Goal: Find specific page/section: Find specific page/section

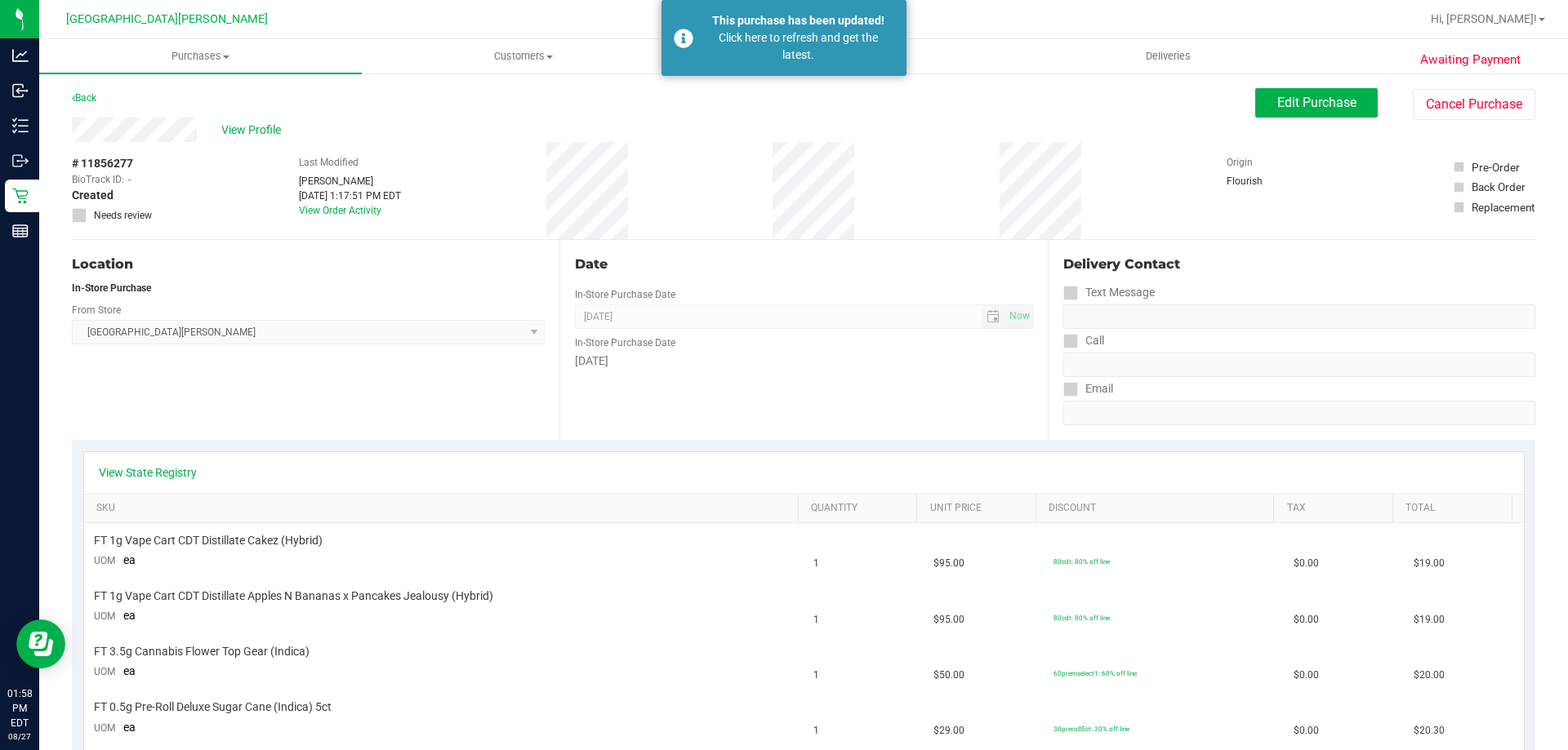
scroll to position [327, 0]
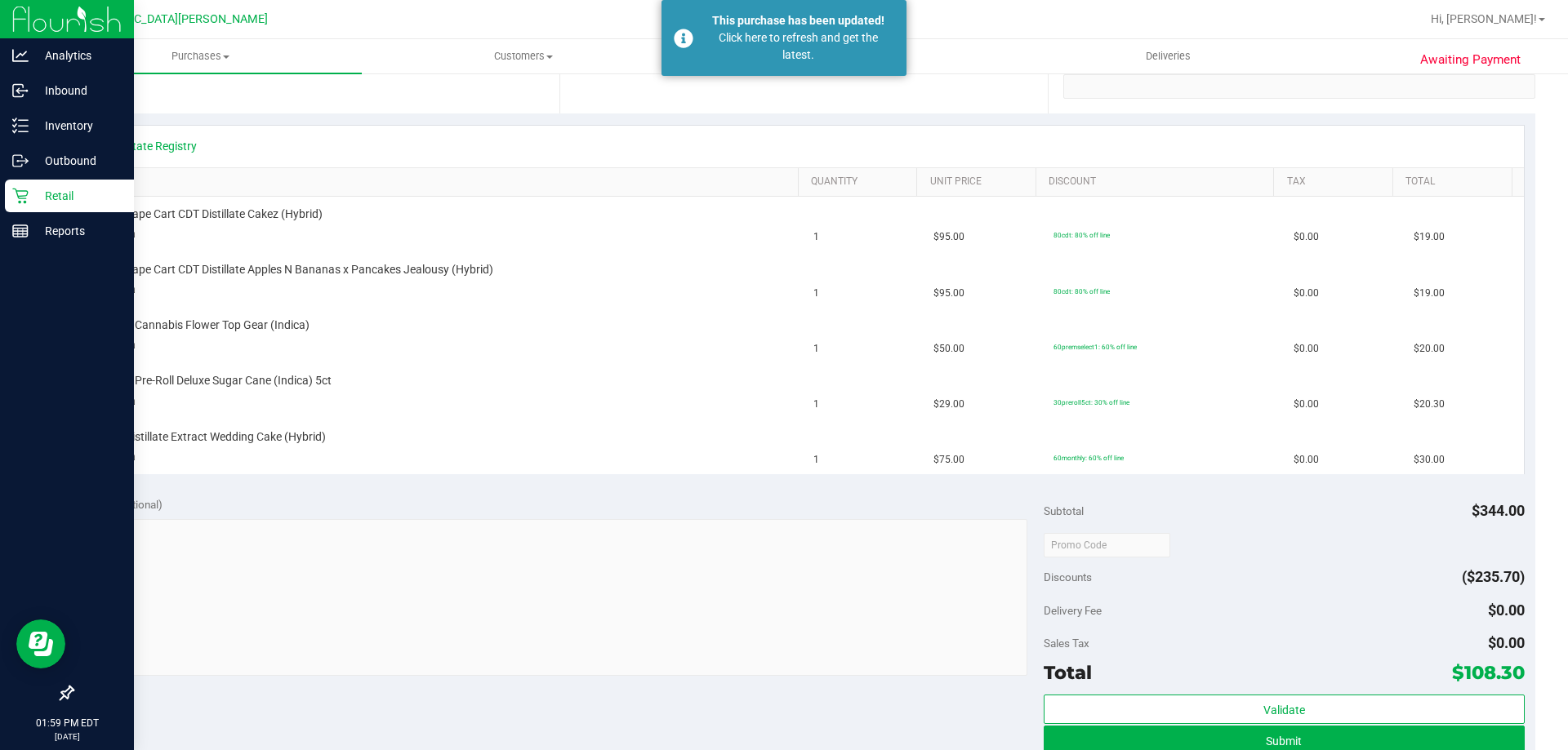
click at [59, 206] on div "Retail" at bounding box center [69, 196] width 129 height 32
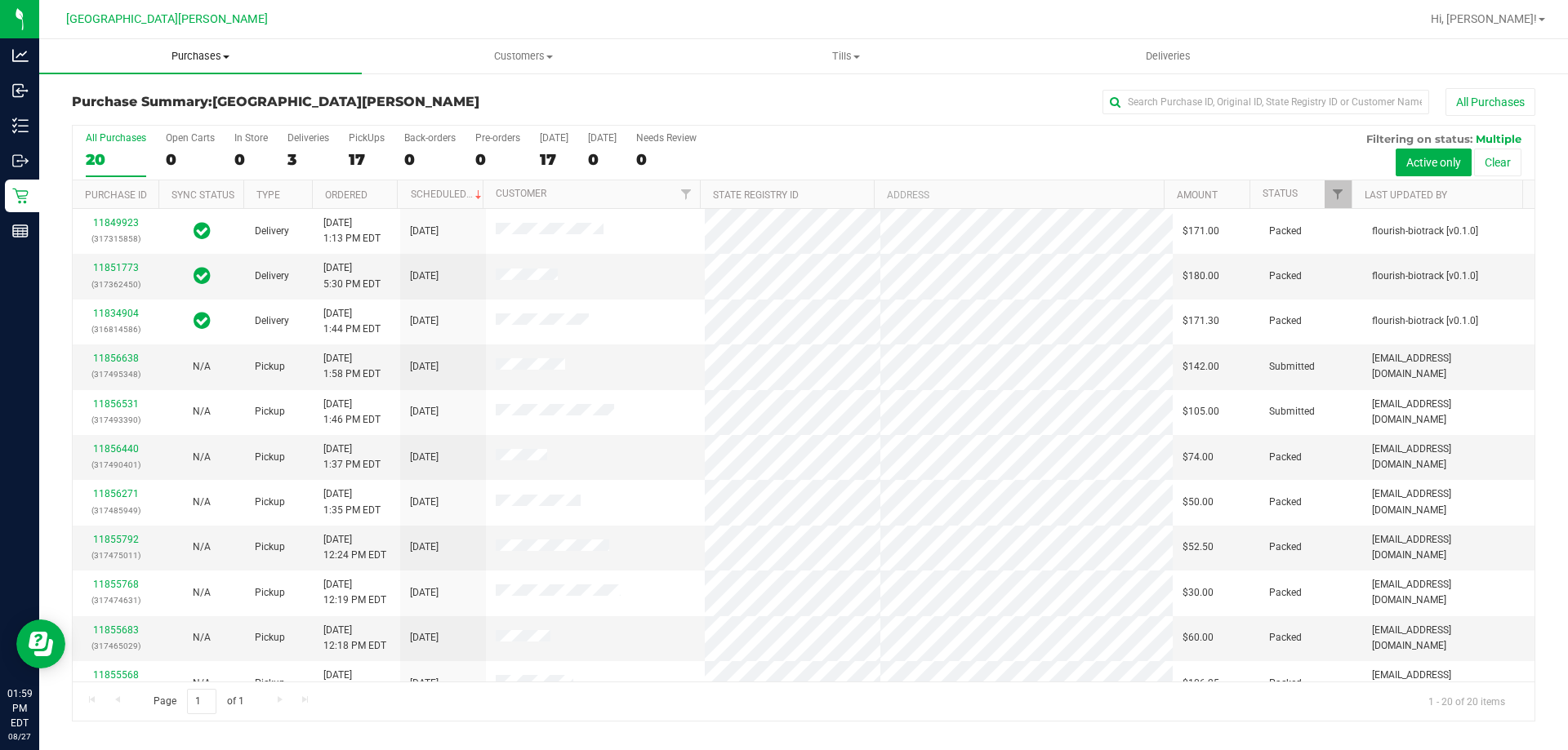
click at [203, 56] on span "Purchases" at bounding box center [200, 57] width 323 height 15
click at [102, 118] on span "Fulfillment" at bounding box center [89, 117] width 101 height 14
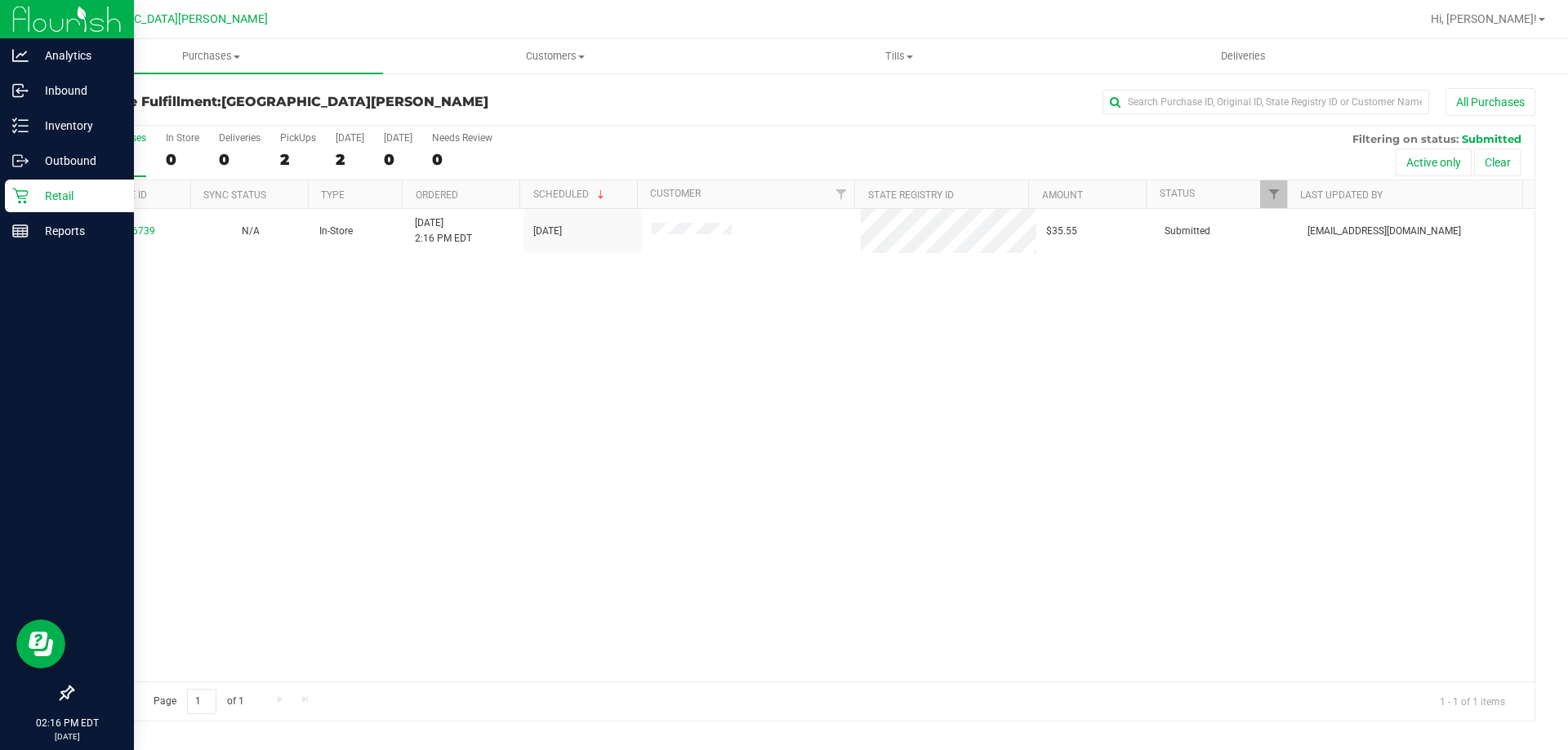
click at [30, 205] on p "Retail" at bounding box center [77, 196] width 98 height 20
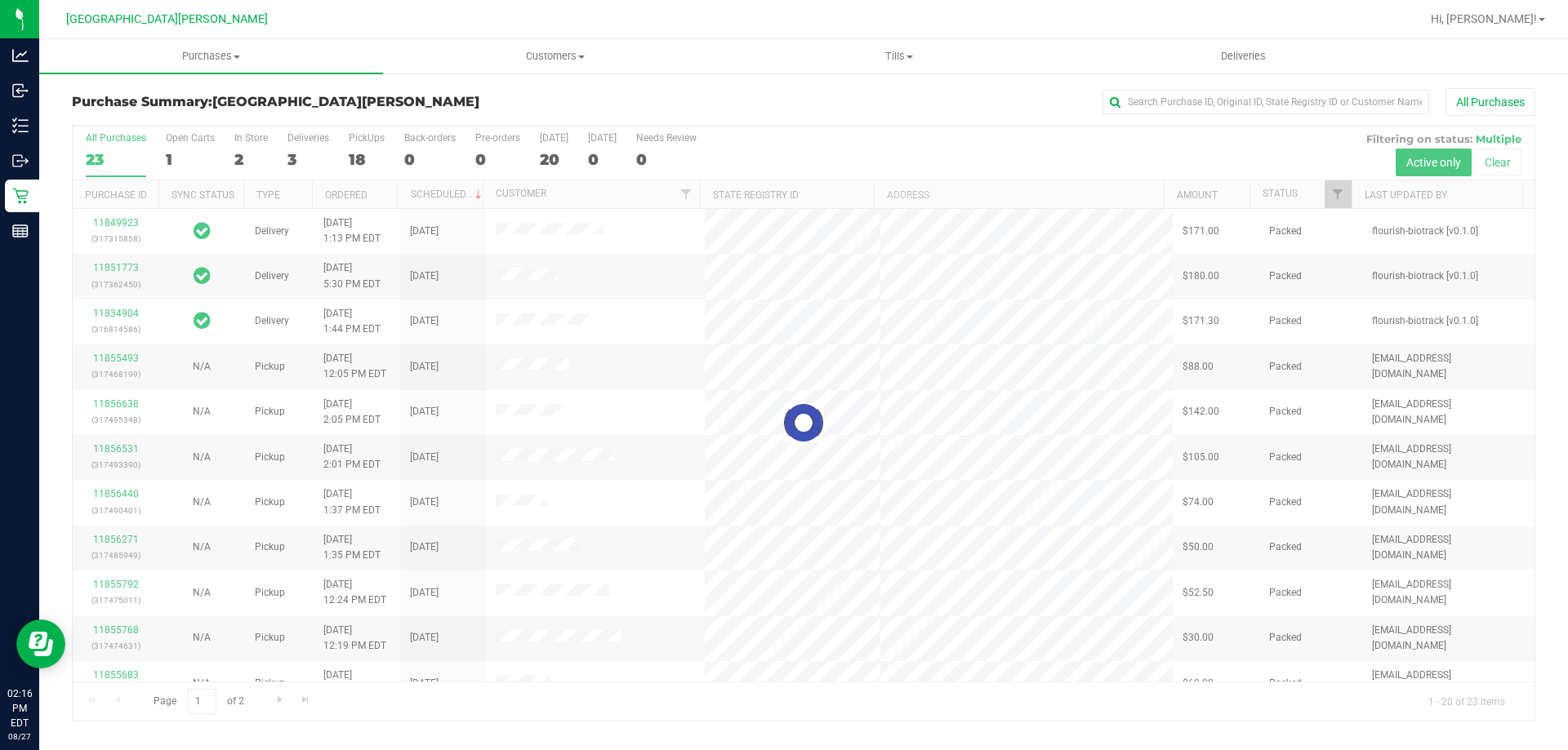
click at [248, 138] on div at bounding box center [803, 423] width 1462 height 595
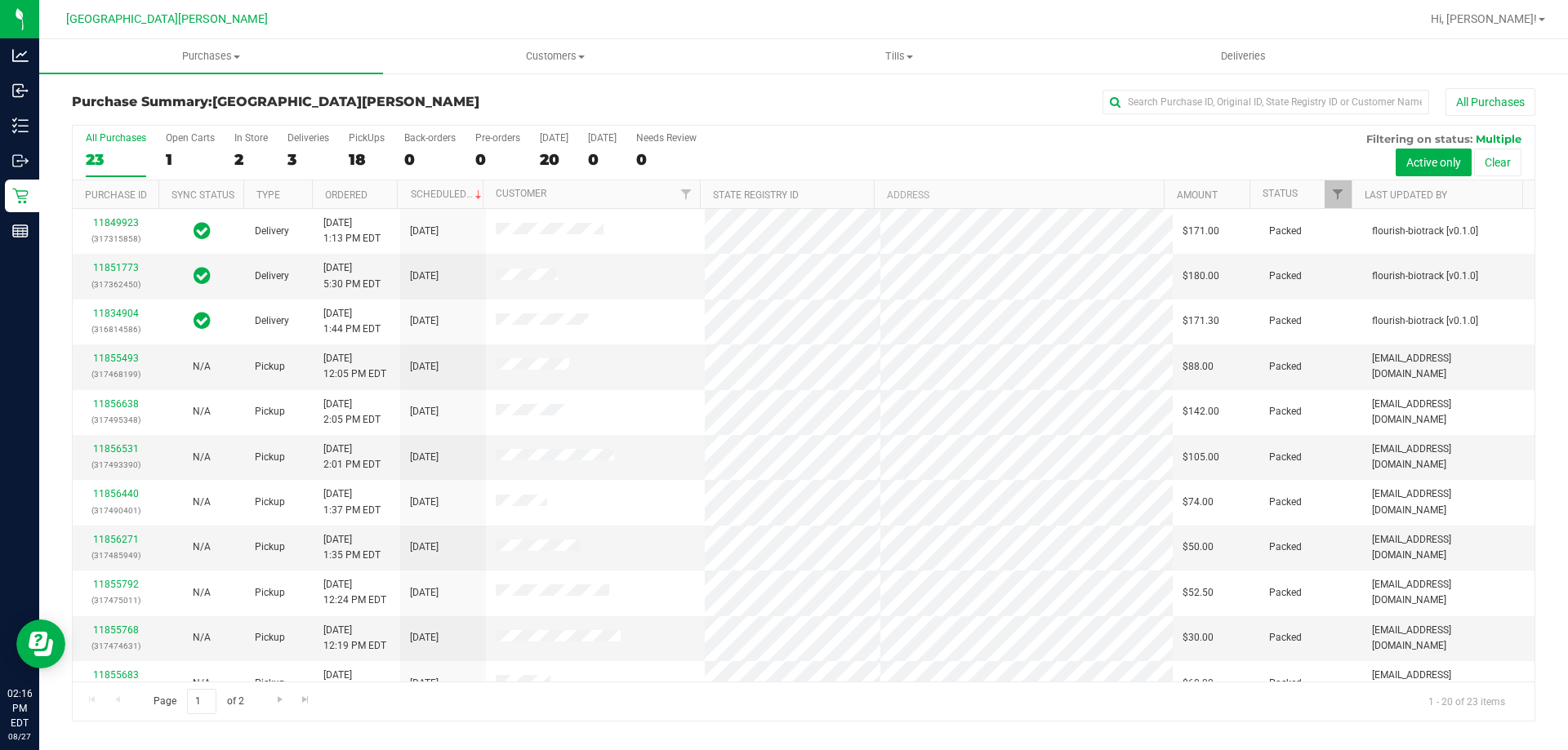
click at [248, 138] on div "In Store" at bounding box center [250, 138] width 33 height 11
click at [0, 0] on input "In Store 2" at bounding box center [0, 0] width 0 height 0
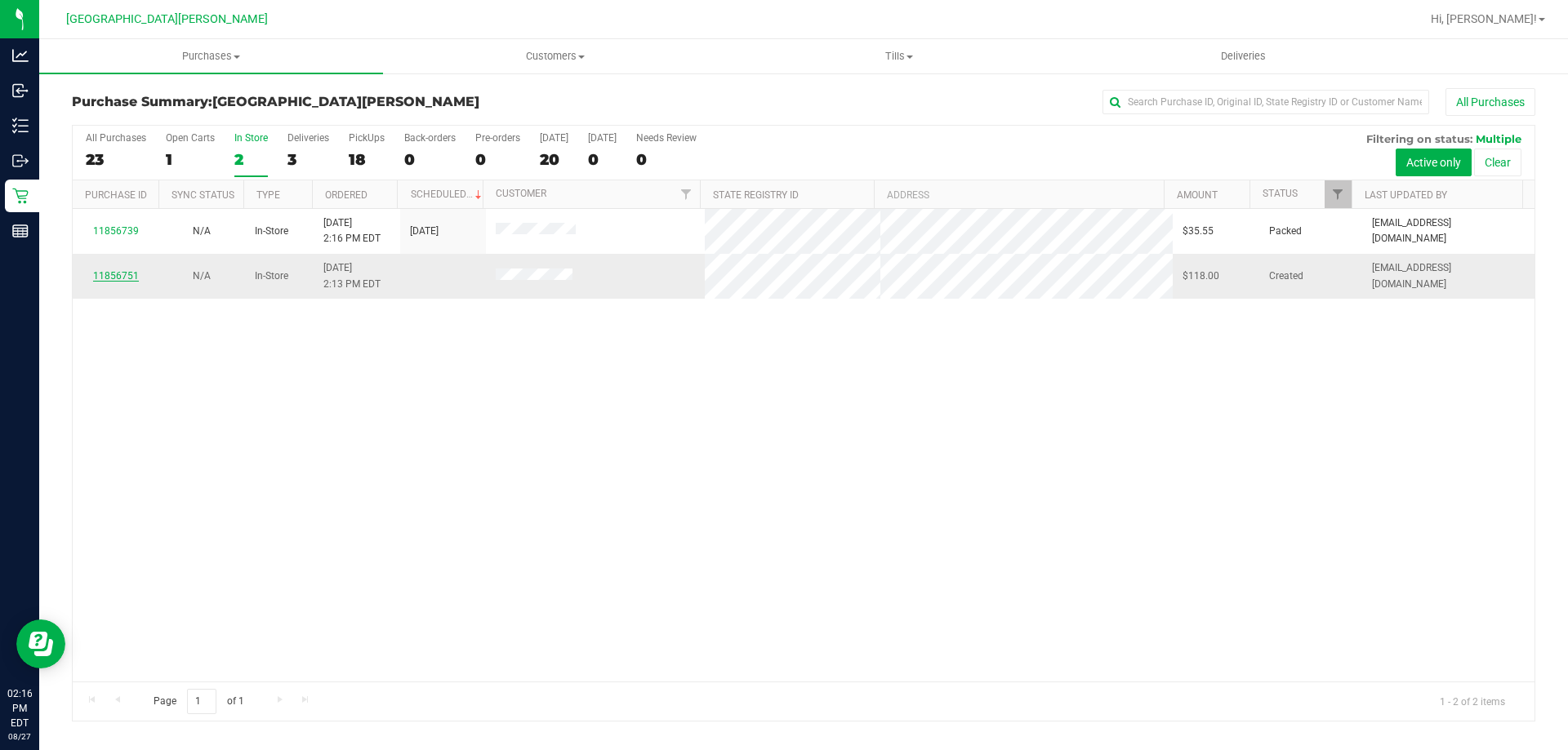
click at [127, 277] on link "11856751" at bounding box center [116, 276] width 45 height 11
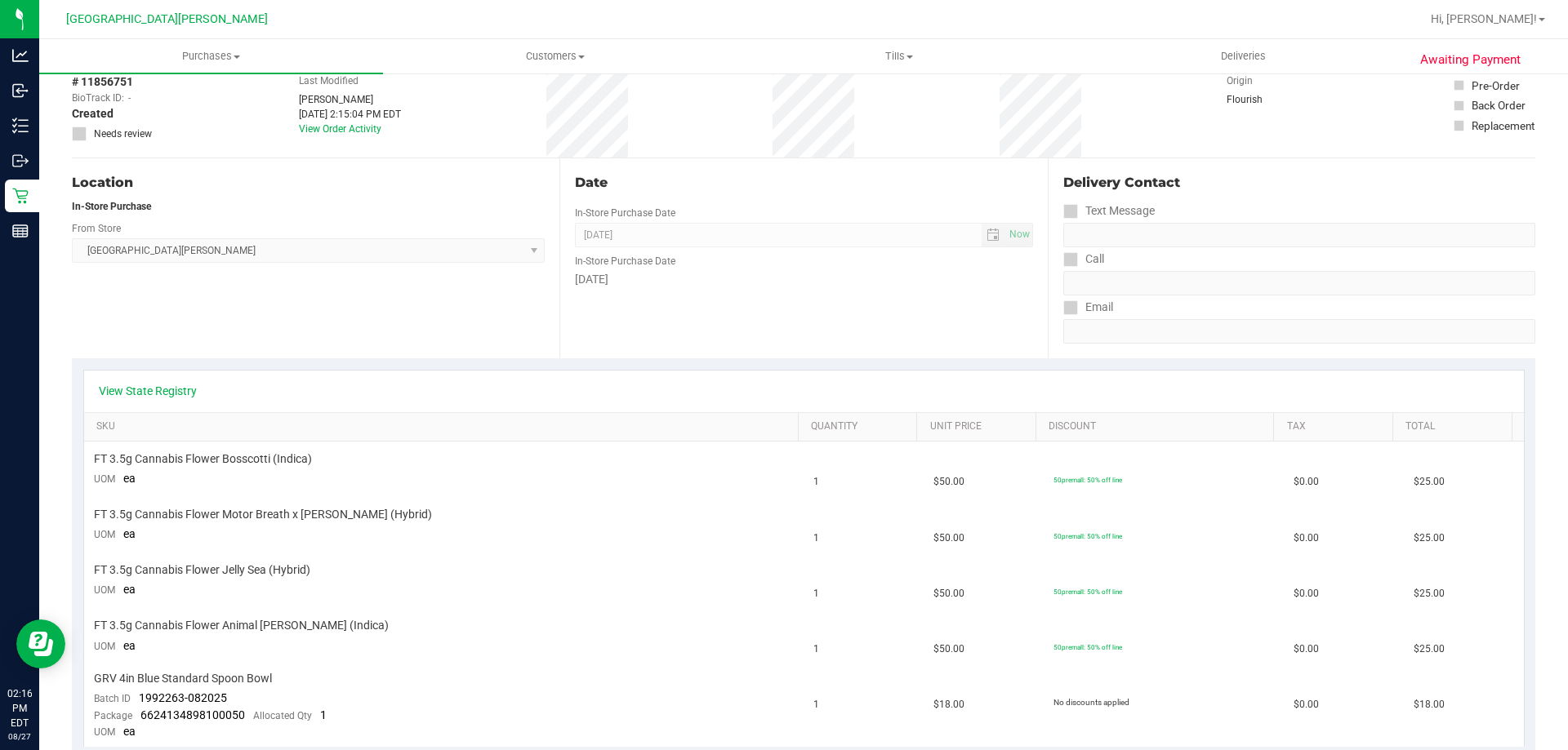
scroll to position [163, 0]
